Goal: Task Accomplishment & Management: Manage account settings

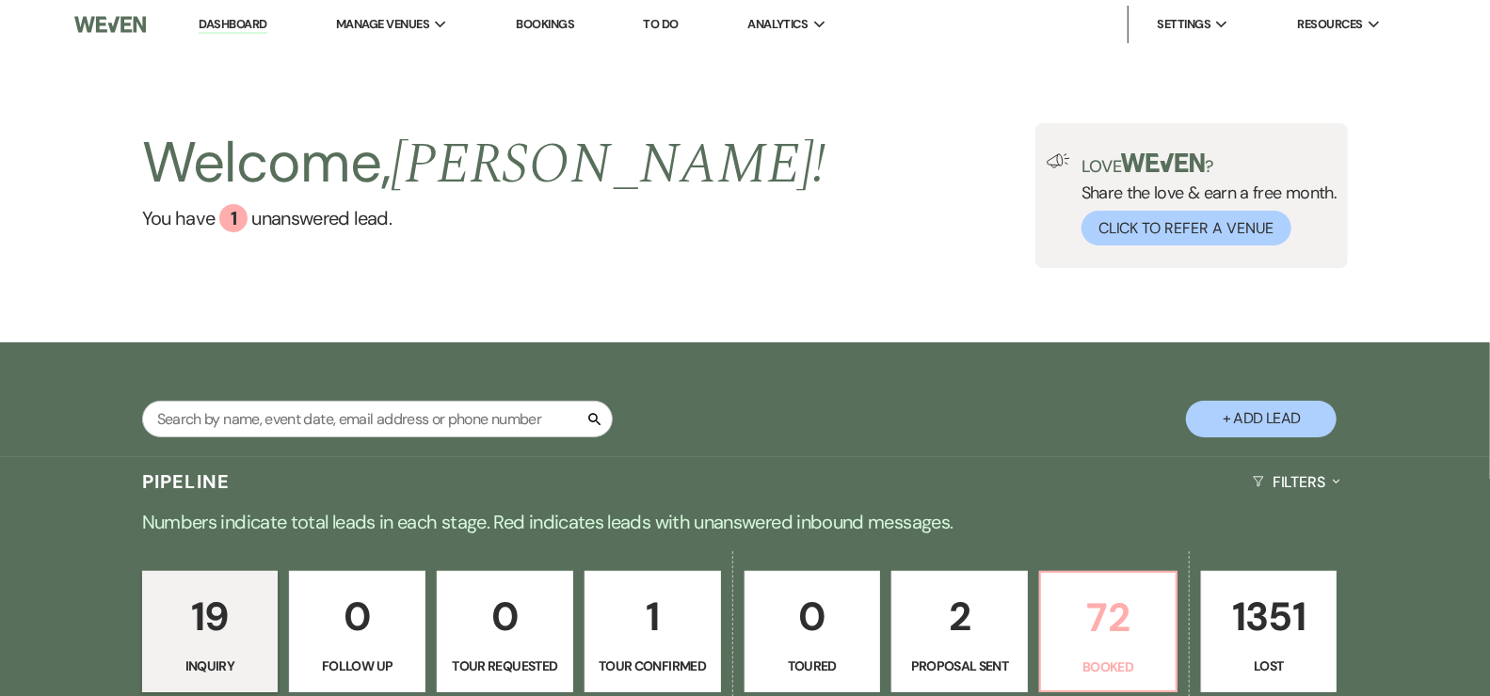
click at [1124, 643] on p "72" at bounding box center [1108, 617] width 112 height 63
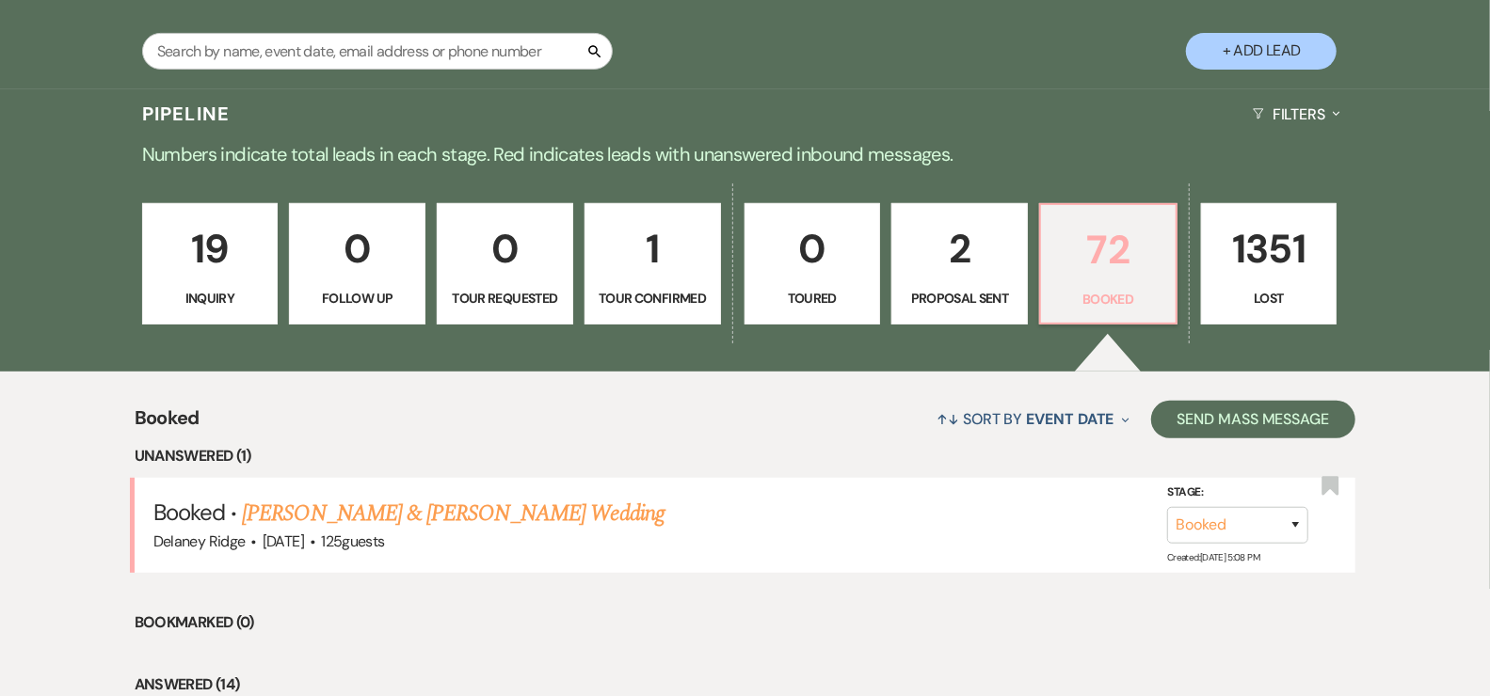
scroll to position [661, 0]
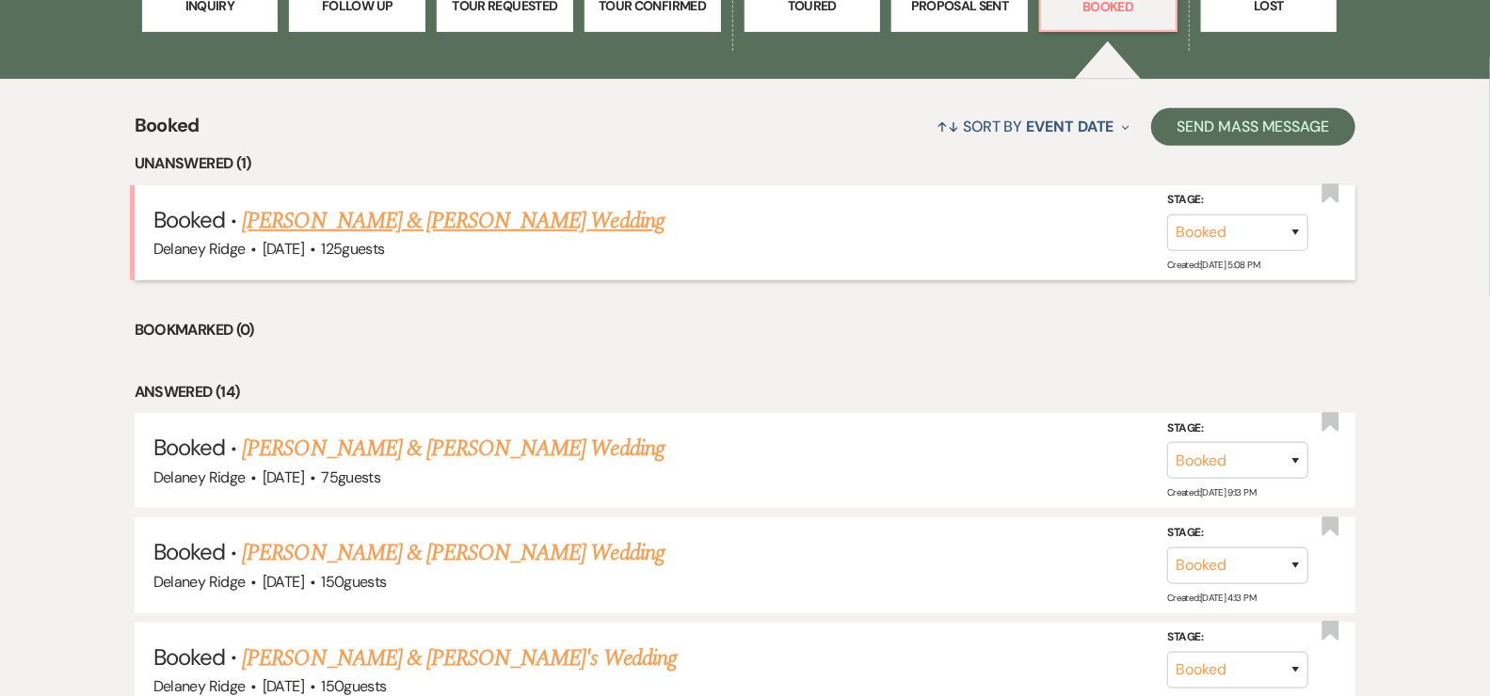
click at [472, 228] on link "[PERSON_NAME] & [PERSON_NAME] Wedding" at bounding box center [453, 221] width 422 height 34
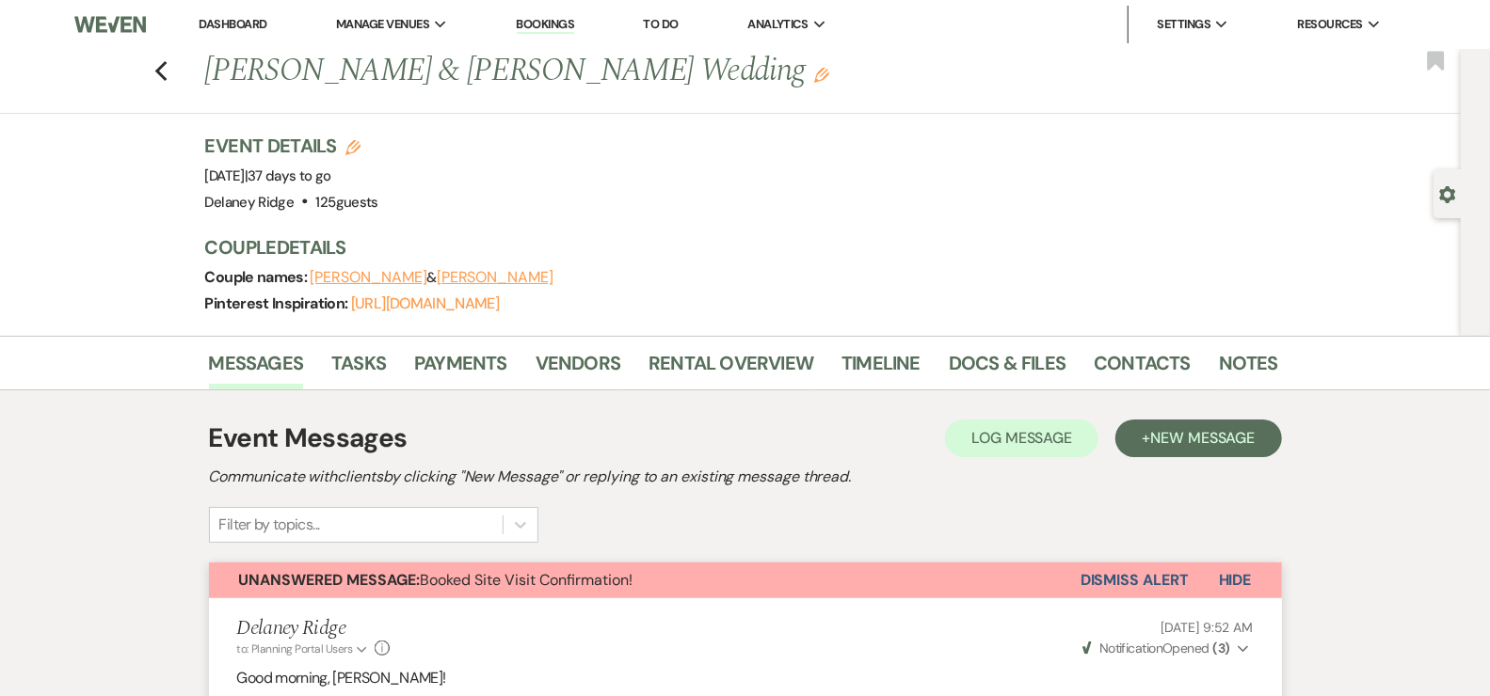
click at [1103, 587] on button "Dismiss Alert" at bounding box center [1134, 581] width 108 height 36
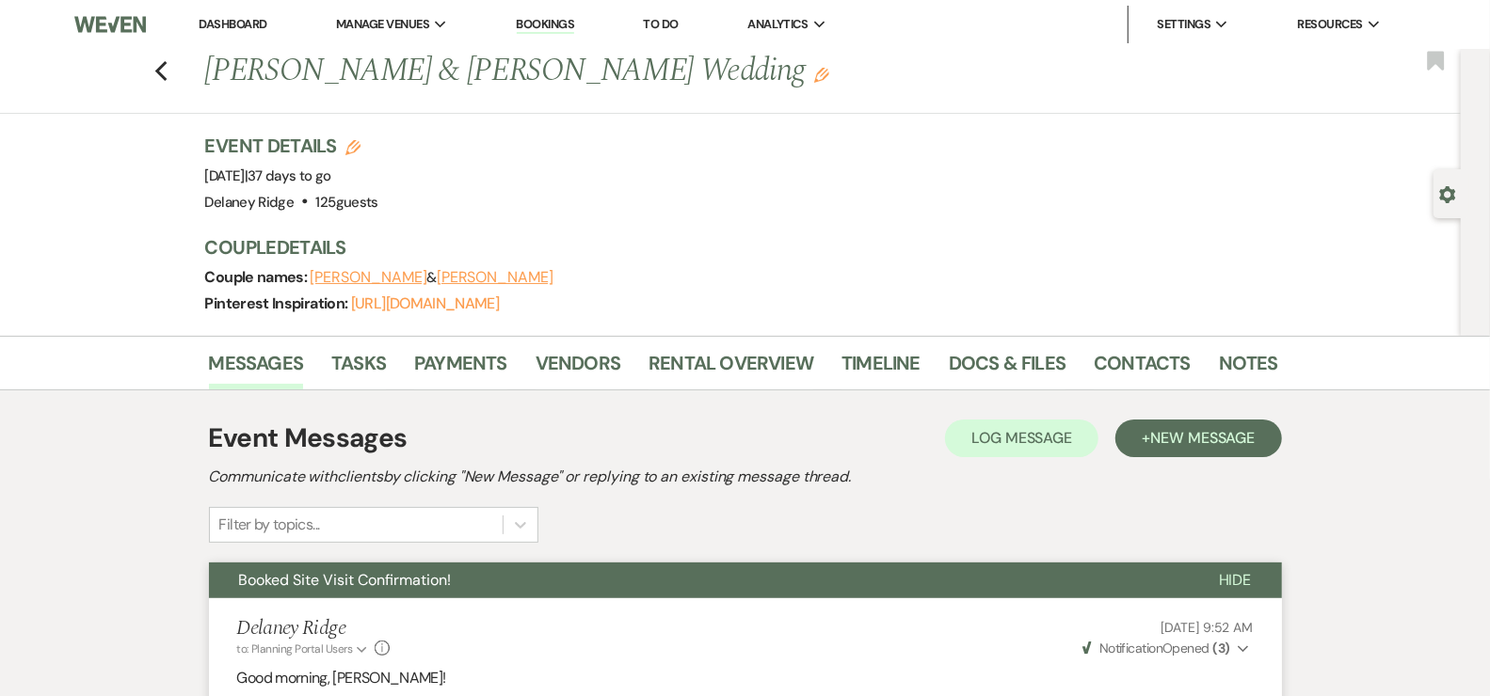
click at [222, 24] on link "Dashboard" at bounding box center [233, 24] width 68 height 16
